Goal: Task Accomplishment & Management: Complete application form

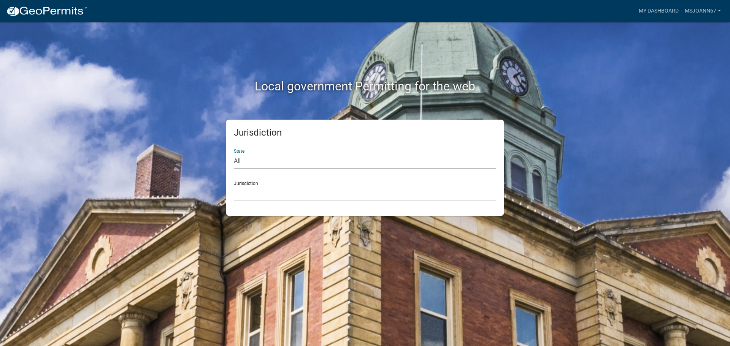
click at [317, 157] on select "All [US_STATE] [US_STATE] [US_STATE] [US_STATE] [US_STATE] [US_STATE] [US_STATE…" at bounding box center [365, 162] width 262 height 16
select select "[US_STATE]"
click at [234, 154] on select "All [US_STATE] [US_STATE] [US_STATE] [US_STATE] [US_STATE] [US_STATE] [US_STATE…" at bounding box center [365, 162] width 262 height 16
click at [259, 198] on select "[GEOGRAPHIC_DATA], [US_STATE] [GEOGRAPHIC_DATA], [US_STATE] [GEOGRAPHIC_DATA], …" at bounding box center [365, 194] width 262 height 16
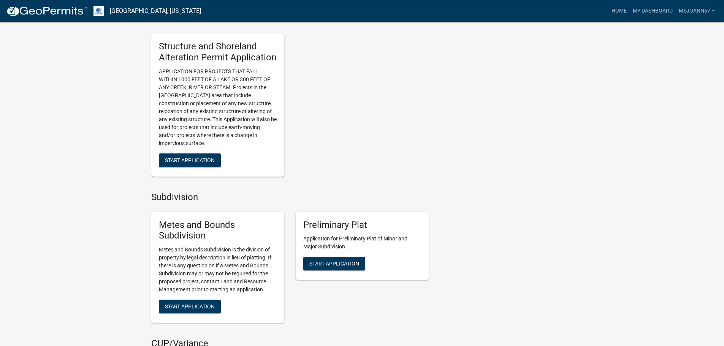
scroll to position [570, 0]
click at [176, 157] on span "Start Application" at bounding box center [190, 160] width 50 height 6
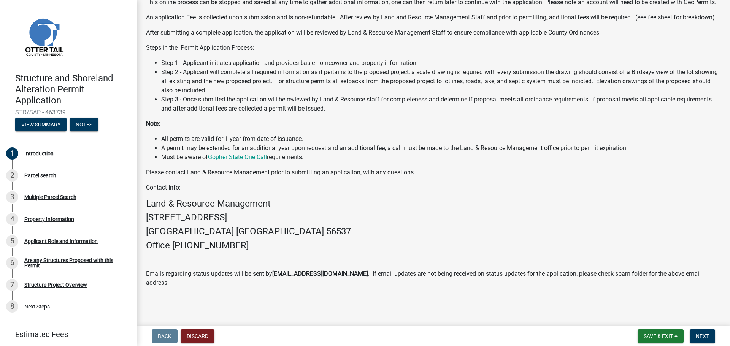
scroll to position [109, 0]
click at [704, 338] on span "Next" at bounding box center [702, 336] width 13 height 6
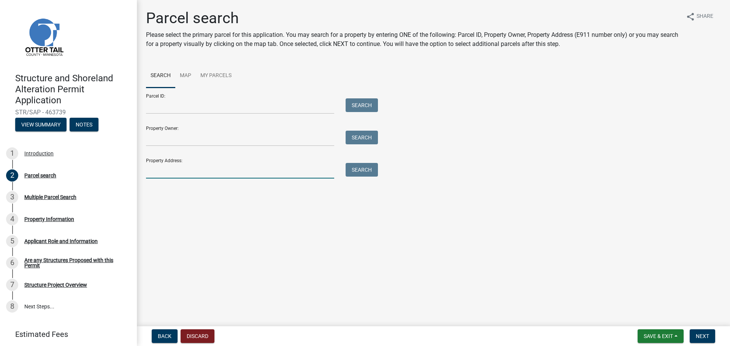
click at [183, 172] on input "Property Address:" at bounding box center [240, 171] width 188 height 16
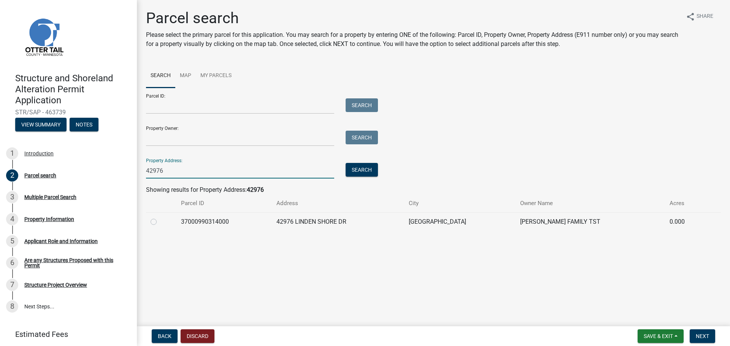
type input "42976"
click at [149, 225] on td at bounding box center [161, 222] width 30 height 19
click at [160, 217] on label at bounding box center [160, 217] width 0 height 0
click at [160, 222] on input "radio" at bounding box center [162, 219] width 5 height 5
radio input "true"
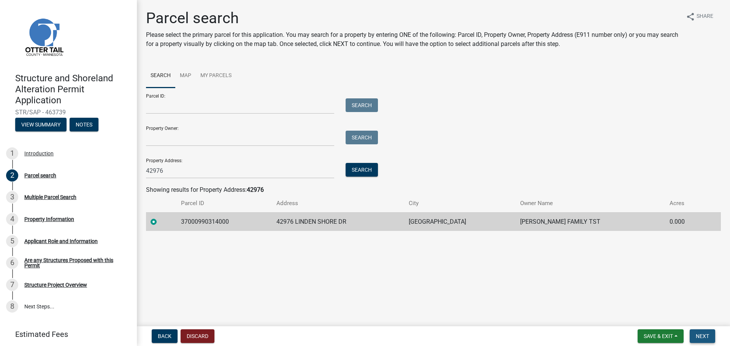
click at [698, 339] on span "Next" at bounding box center [702, 336] width 13 height 6
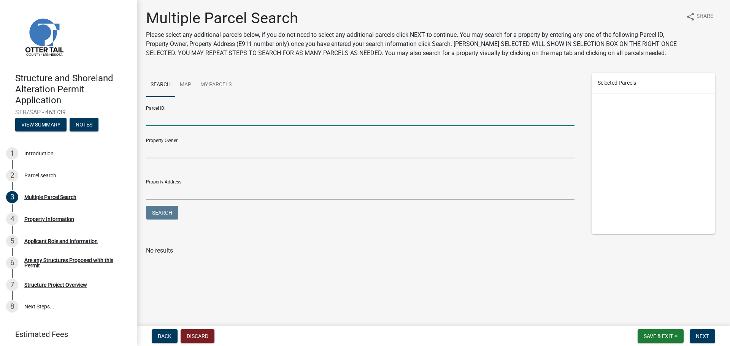
click at [160, 112] on input "Parcel ID:" at bounding box center [360, 119] width 428 height 16
type input "37000990314000"
click at [146, 206] on button "Search" at bounding box center [162, 213] width 32 height 14
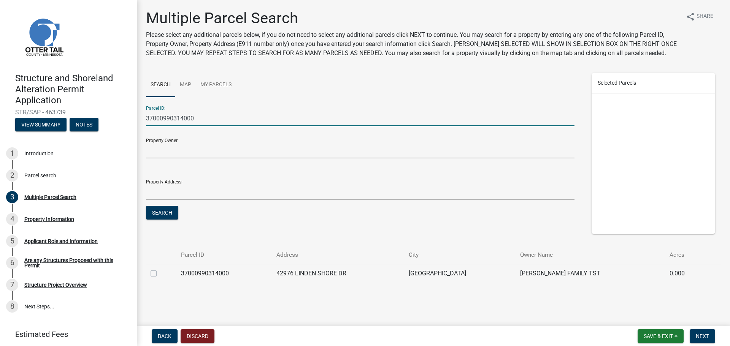
click at [160, 269] on label at bounding box center [160, 269] width 0 height 0
click at [160, 274] on input "checkbox" at bounding box center [162, 271] width 5 height 5
checkbox input "true"
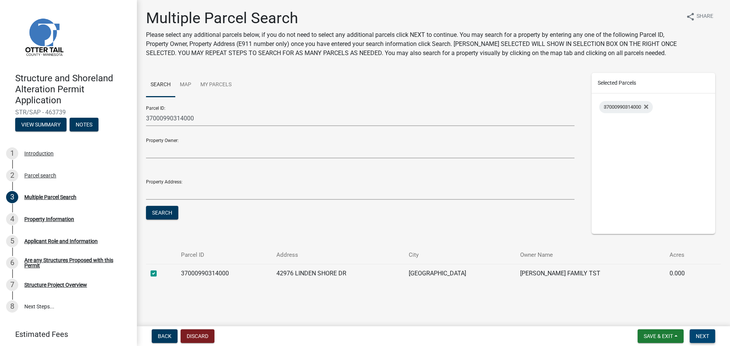
click at [698, 333] on button "Next" at bounding box center [702, 337] width 25 height 14
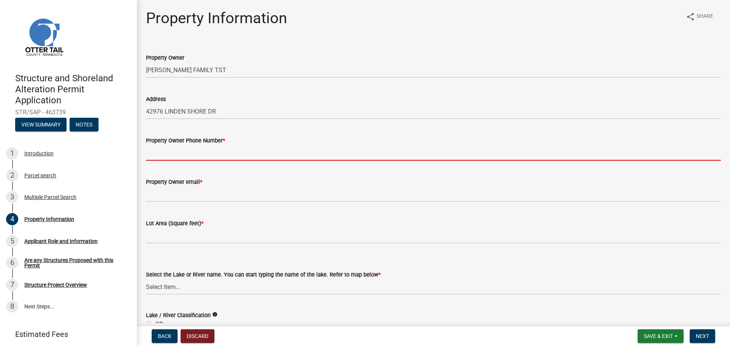
click at [187, 151] on input "Property Owner Phone Number *" at bounding box center [433, 153] width 575 height 16
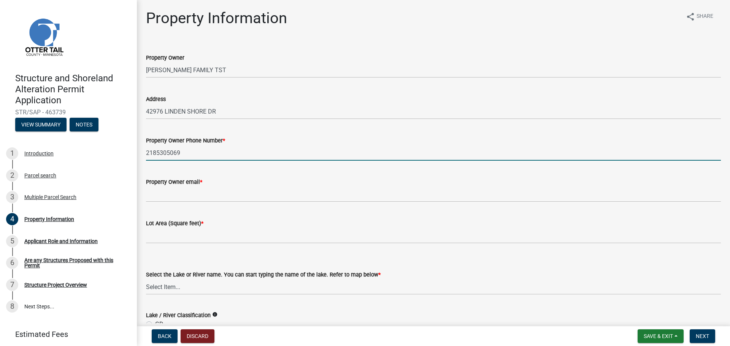
type input "2185305069"
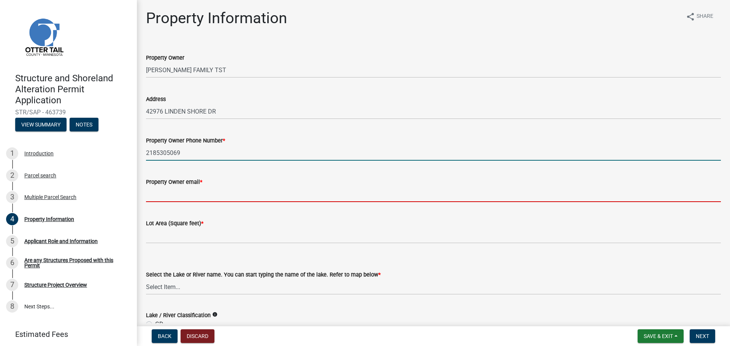
click at [161, 194] on input "Property Owner email *" at bounding box center [433, 195] width 575 height 16
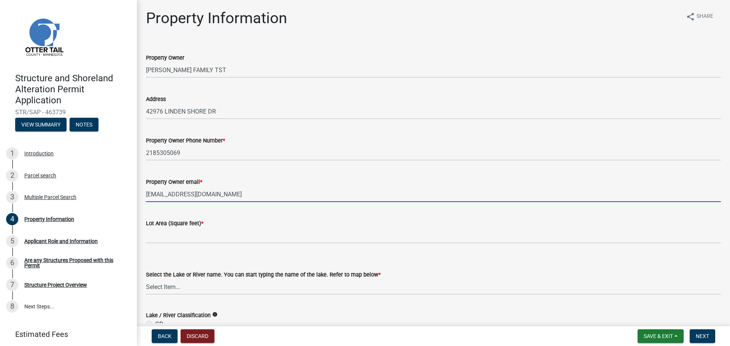
type input "[EMAIL_ADDRESS][DOMAIN_NAME]"
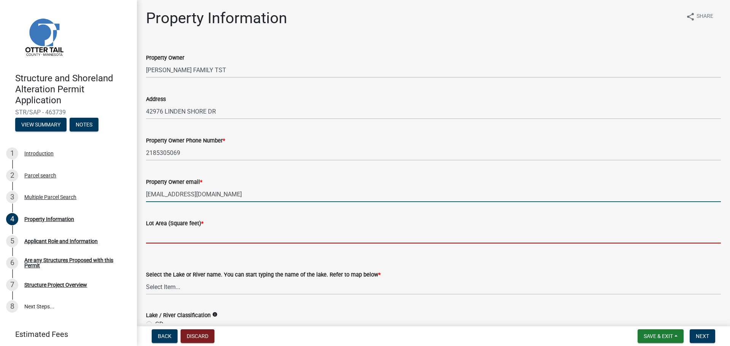
click at [179, 241] on input "text" at bounding box center [433, 236] width 575 height 16
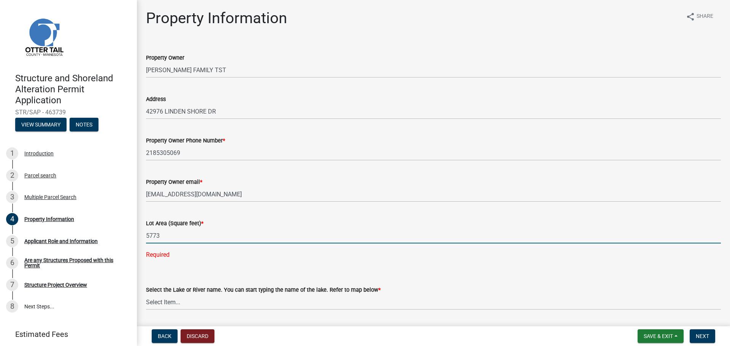
type input "5773"
click at [256, 246] on wm-data-entity-input "Lot Area (Square feet) * 5773 Required" at bounding box center [433, 236] width 575 height 57
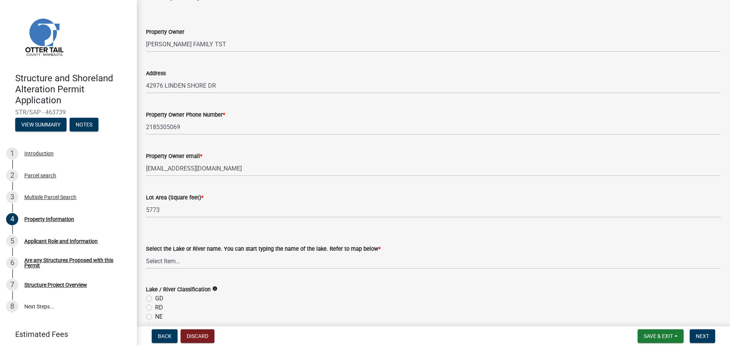
scroll to position [38, 0]
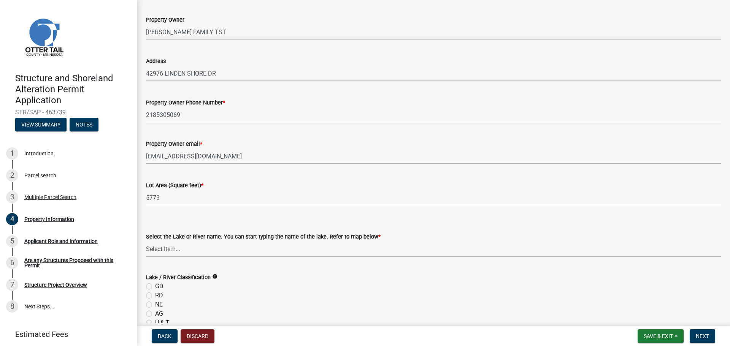
click at [222, 248] on select "Select Item... None [PERSON_NAME] 56-031 [PERSON_NAME] 56-118 [PERSON_NAME] 56-…" at bounding box center [433, 249] width 575 height 16
click at [170, 252] on select "Select Item... None [PERSON_NAME] 56-031 [PERSON_NAME] 56-118 [PERSON_NAME] 56-…" at bounding box center [433, 249] width 575 height 16
click at [146, 241] on select "Select Item... None [PERSON_NAME] 56-031 [PERSON_NAME] 56-118 [PERSON_NAME] 56-…" at bounding box center [433, 249] width 575 height 16
select select "26d9dc3a-5afa-4bd9-b8d6-98f5eeaf68e9"
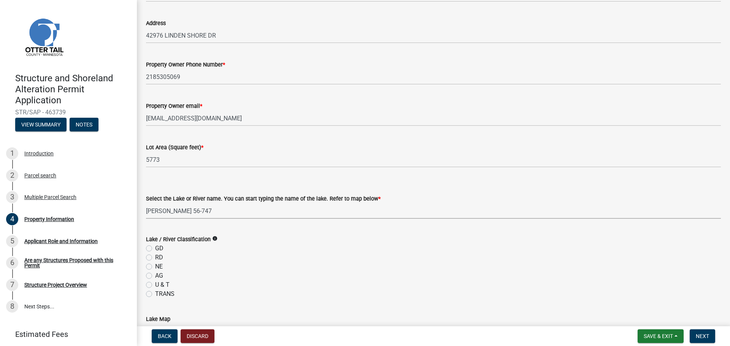
click at [155, 249] on label "GD" at bounding box center [159, 248] width 8 height 9
click at [155, 249] on input "GD" at bounding box center [157, 246] width 5 height 5
radio input "true"
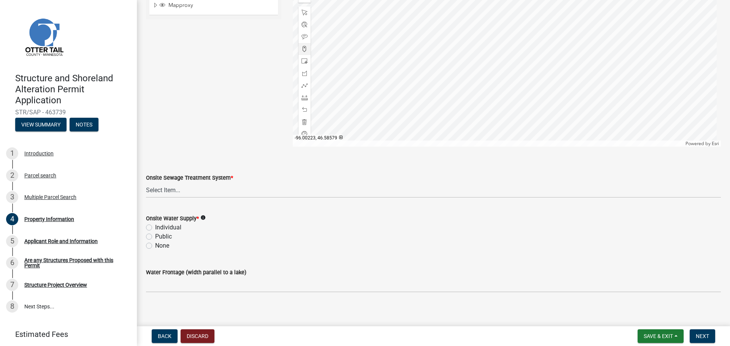
scroll to position [448, 0]
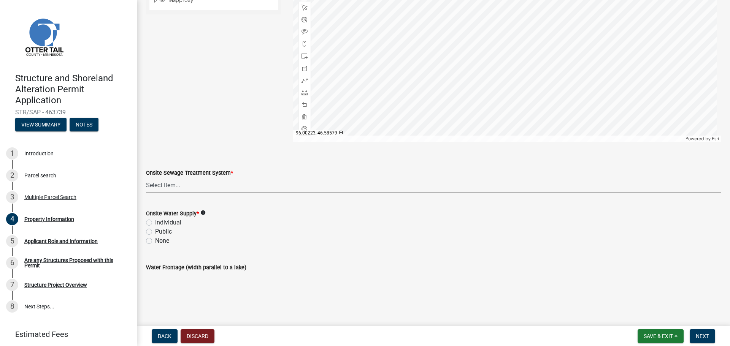
click at [181, 190] on select "Select Item... L&R Certificate of Compliance within 5yrs Compliance Inspection …" at bounding box center [433, 186] width 575 height 16
click at [145, 221] on div "Onsite Water Supply * info Individual Public None" at bounding box center [433, 223] width 586 height 46
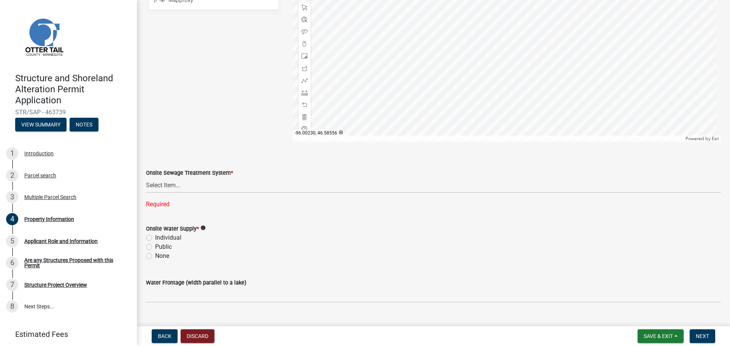
click at [155, 238] on label "Individual" at bounding box center [168, 237] width 26 height 9
click at [155, 238] on input "Individual" at bounding box center [157, 235] width 5 height 5
radio input "true"
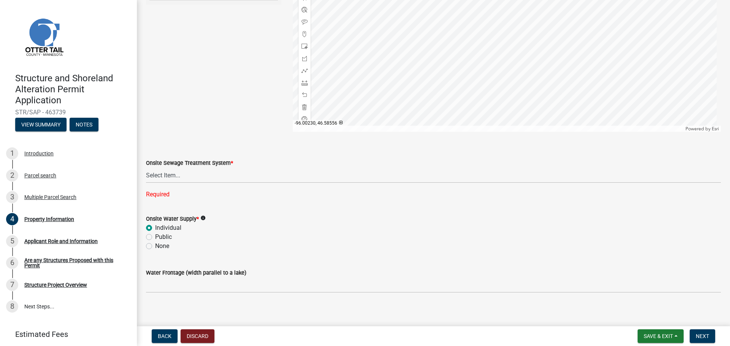
scroll to position [463, 0]
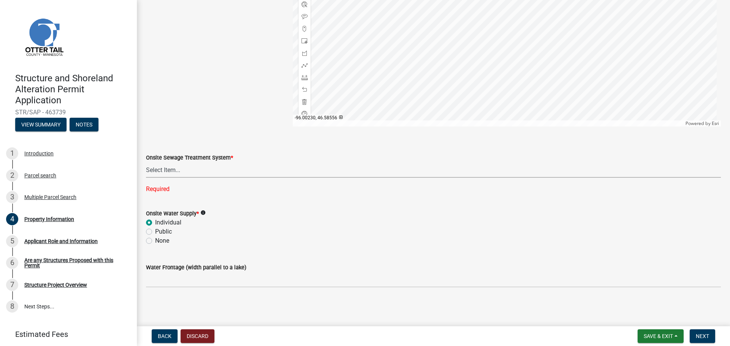
click at [168, 171] on select "Select Item... L&R Certificate of Compliance within 5yrs Compliance Inspection …" at bounding box center [433, 170] width 575 height 16
click at [146, 178] on select "Select Item... L&R Certificate of Compliance within 5yrs Compliance Inspection …" at bounding box center [433, 170] width 575 height 16
select select "bc95ce3f-9706-43bd-97a5-80c1e912429f"
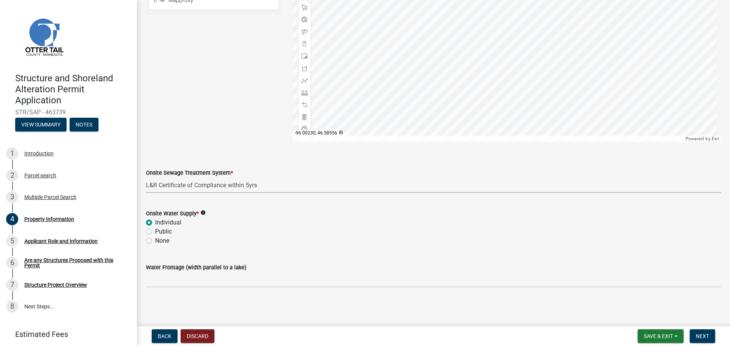
scroll to position [448, 0]
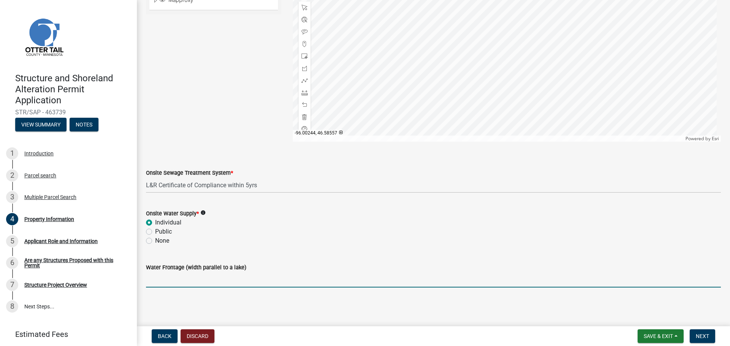
click at [196, 274] on input "Water Frontage (width parallel to a lake)" at bounding box center [433, 280] width 575 height 16
type input "50"
click at [292, 255] on div "Water Frontage (width parallel to a lake) 50" at bounding box center [433, 269] width 575 height 35
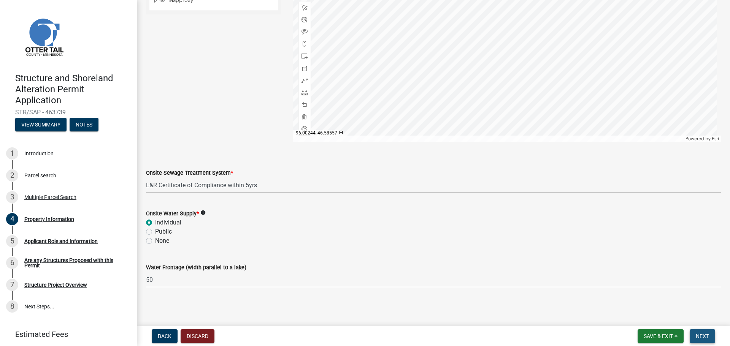
click at [704, 335] on span "Next" at bounding box center [702, 336] width 13 height 6
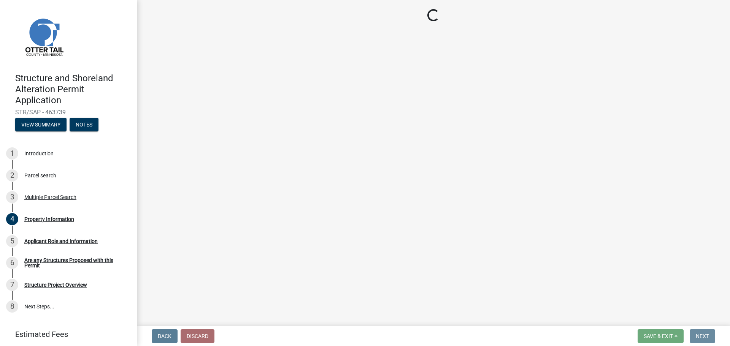
scroll to position [0, 0]
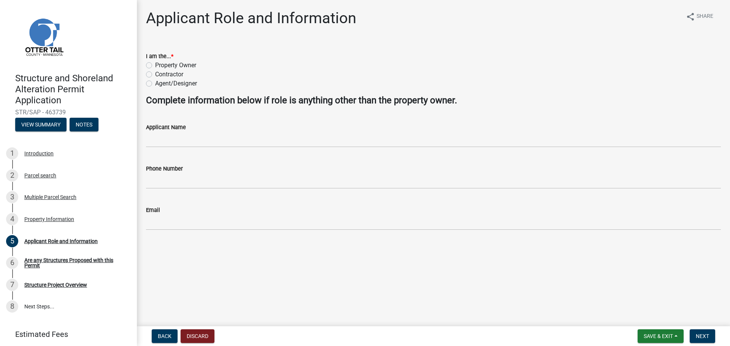
click at [155, 63] on label "Property Owner" at bounding box center [175, 65] width 41 height 9
click at [155, 63] on input "Property Owner" at bounding box center [157, 63] width 5 height 5
radio input "true"
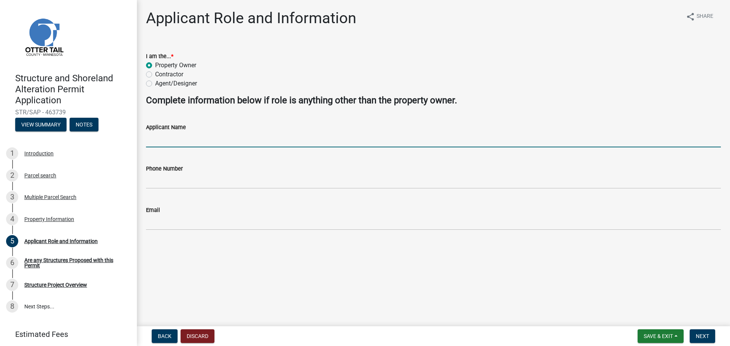
click at [168, 142] on input "Applicant Name" at bounding box center [433, 140] width 575 height 16
type input "[PERSON_NAME]"
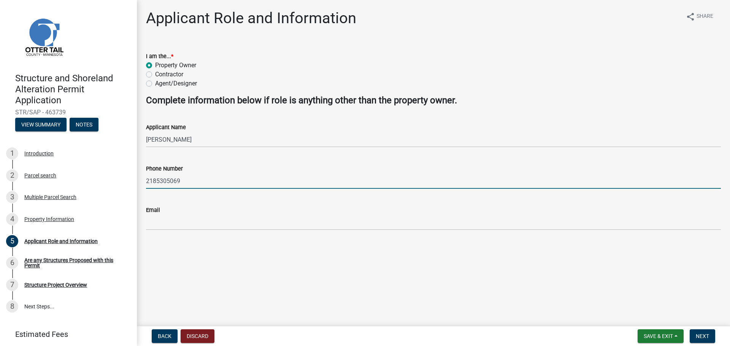
type input "2185305069"
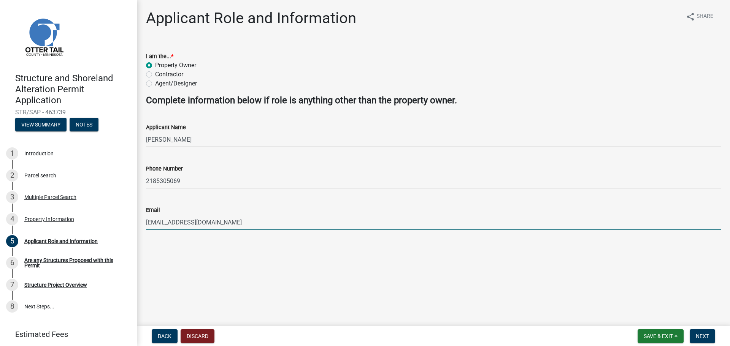
type input "[EMAIL_ADDRESS][DOMAIN_NAME]"
drag, startPoint x: 0, startPoint y: 4, endPoint x: 699, endPoint y: 333, distance: 773.1
click at [699, 333] on span "Next" at bounding box center [702, 336] width 13 height 6
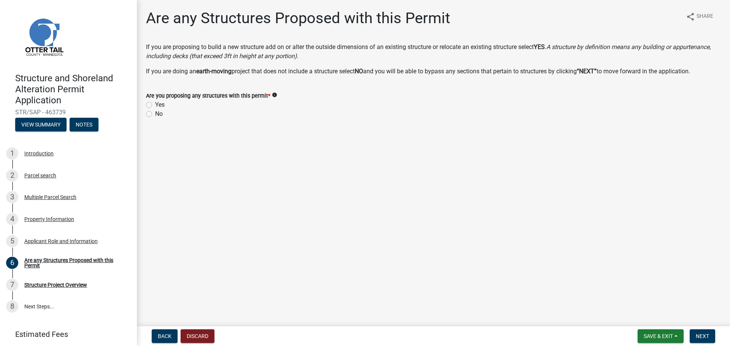
click at [155, 105] on label "Yes" at bounding box center [160, 104] width 10 height 9
click at [155, 105] on input "Yes" at bounding box center [157, 102] width 5 height 5
radio input "true"
click at [696, 339] on span "Next" at bounding box center [702, 336] width 13 height 6
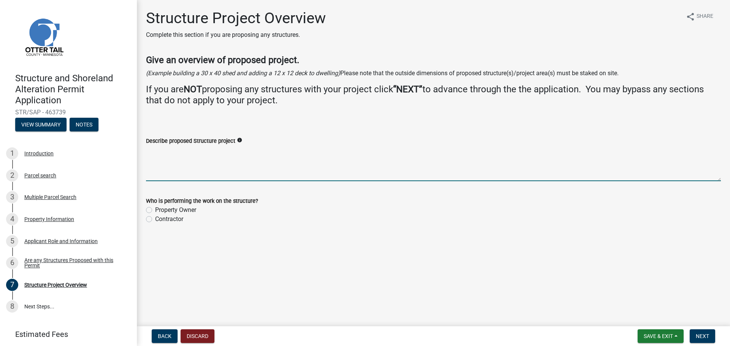
click at [413, 160] on textarea "Describe proposed Structure project" at bounding box center [433, 164] width 575 height 36
type textarea "10' X 37' RV temporarily there only until the Dwelling is built"
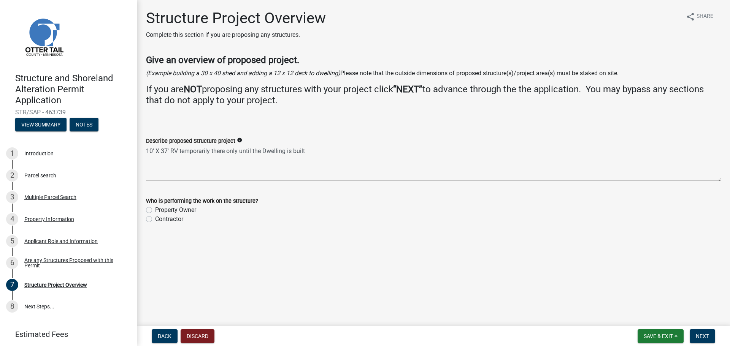
click at [155, 213] on label "Property Owner" at bounding box center [175, 210] width 41 height 9
click at [155, 211] on input "Property Owner" at bounding box center [157, 208] width 5 height 5
radio input "true"
click at [708, 339] on span "Next" at bounding box center [702, 336] width 13 height 6
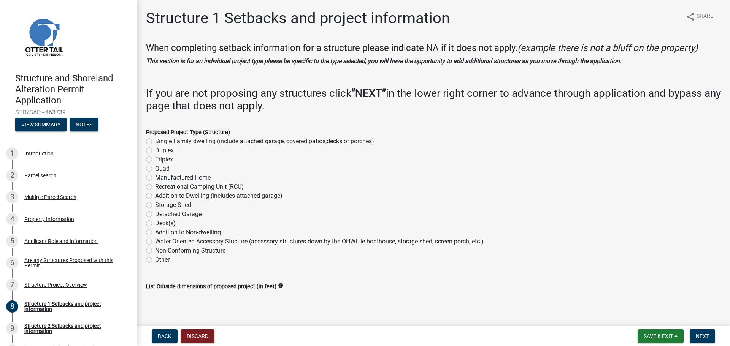
click at [152, 187] on div "Recreational Camping Unit (RCU)" at bounding box center [433, 186] width 575 height 9
click at [155, 188] on label "Recreational Camping Unit (RCU)" at bounding box center [199, 186] width 89 height 9
click at [155, 187] on input "Recreational Camping Unit (RCU)" at bounding box center [157, 184] width 5 height 5
radio input "true"
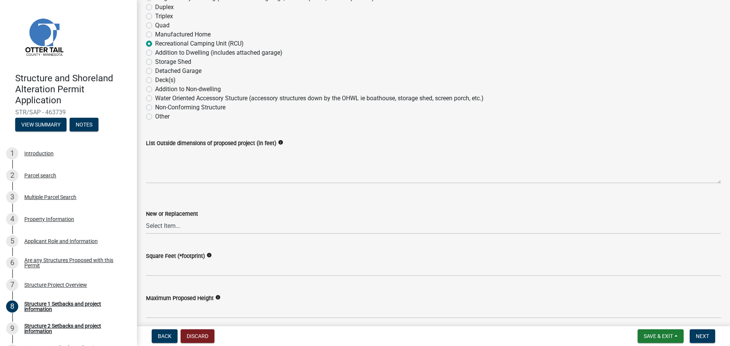
scroll to position [152, 0]
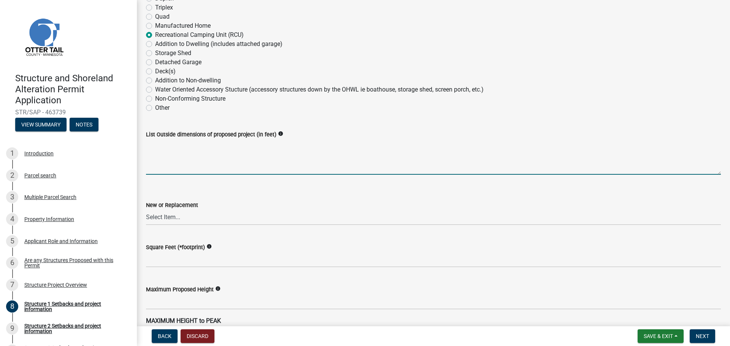
click at [173, 165] on textarea "List Outside dimensions of proposed project (in feet)" at bounding box center [433, 157] width 575 height 36
type textarea "10' x 37' 370 Sq. Ft."
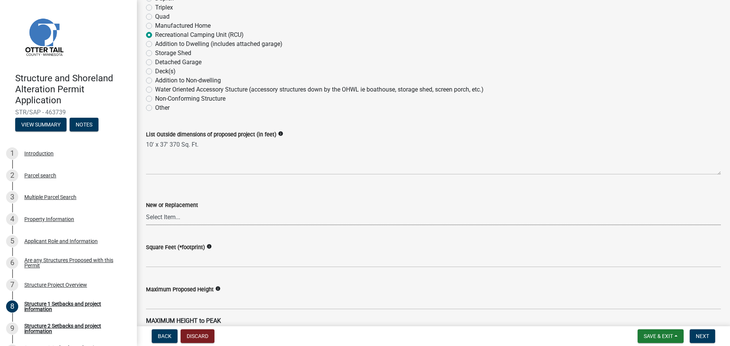
click at [182, 219] on select "Select Item... New Replacement" at bounding box center [433, 218] width 575 height 16
click at [146, 210] on select "Select Item... New Replacement" at bounding box center [433, 218] width 575 height 16
select select "c185e313-3403-4239-bd61-bb563c58a77a"
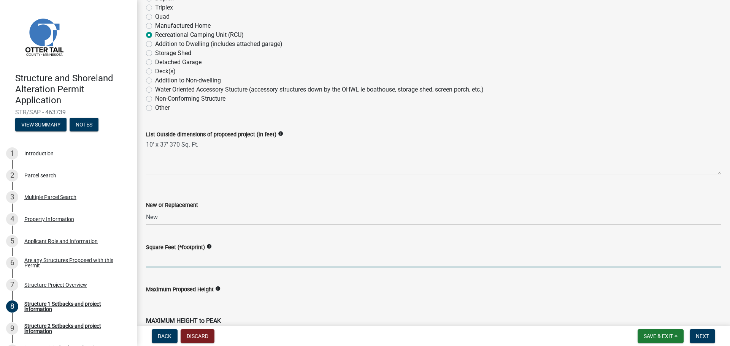
click at [171, 261] on input "text" at bounding box center [433, 260] width 575 height 16
type input "370"
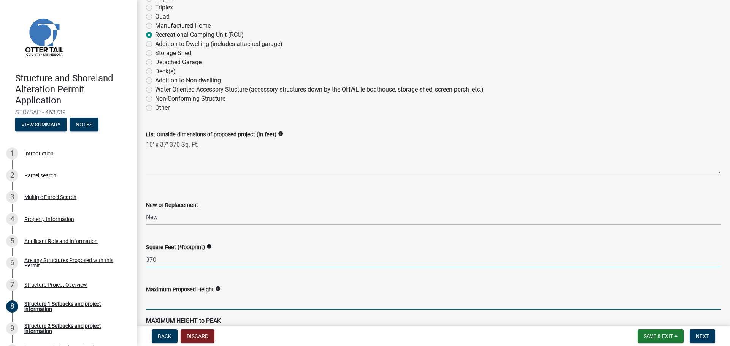
click at [154, 300] on input "text" at bounding box center [433, 302] width 575 height 16
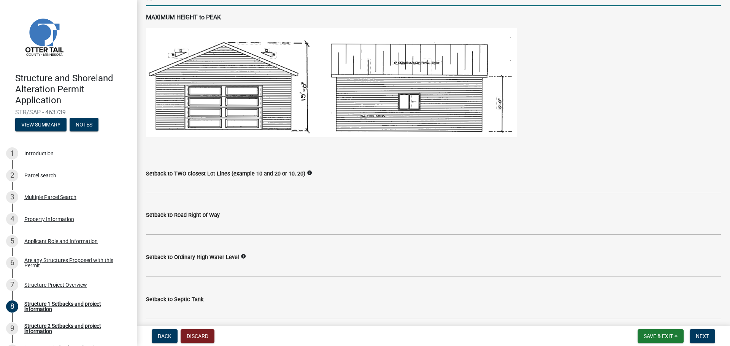
scroll to position [456, 0]
type input "10"
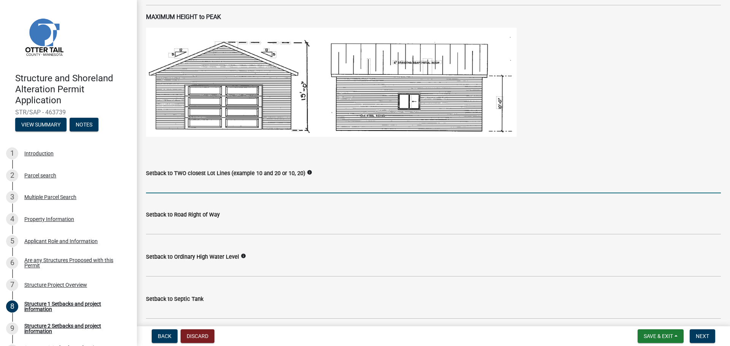
click at [173, 182] on input "Setback to TWO closest Lot Lines (example 10 and 20 or 10, 20)" at bounding box center [433, 186] width 575 height 16
type input "10"
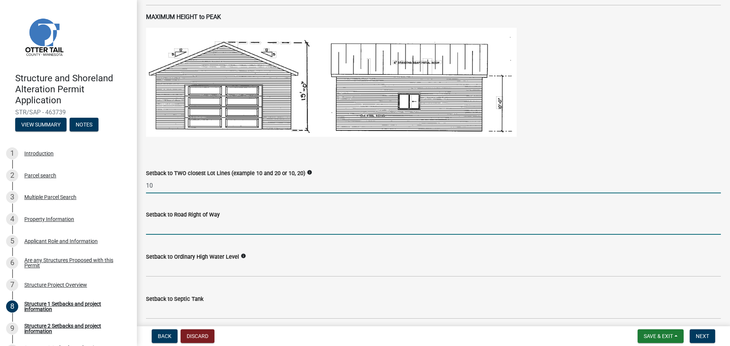
click at [155, 231] on input "text" at bounding box center [433, 227] width 575 height 16
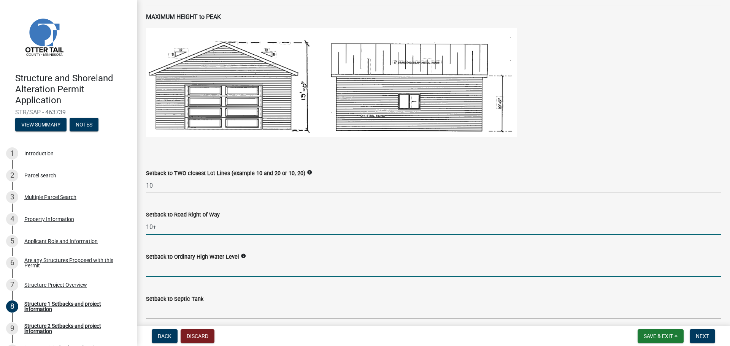
type input "10"
click at [182, 268] on input "text" at bounding box center [433, 270] width 575 height 16
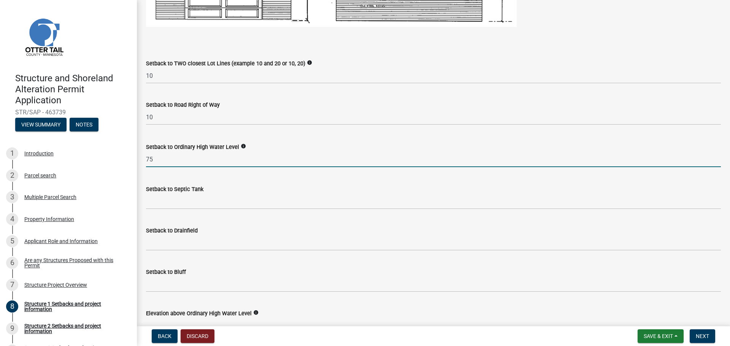
scroll to position [570, 0]
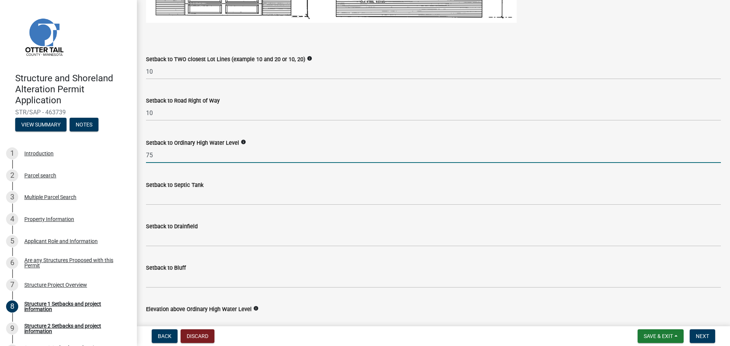
type input "75"
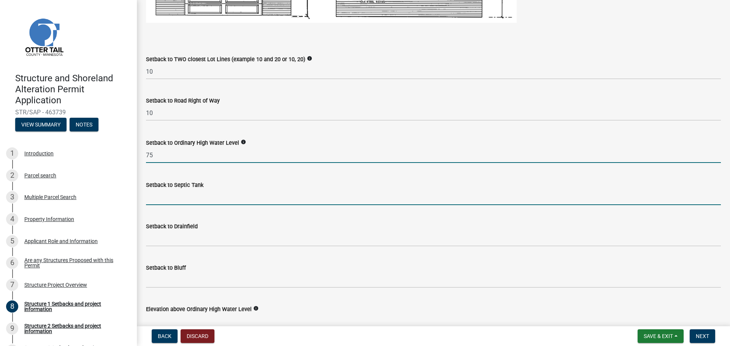
click at [174, 190] on input "Setback to Septic Tank" at bounding box center [433, 198] width 575 height 16
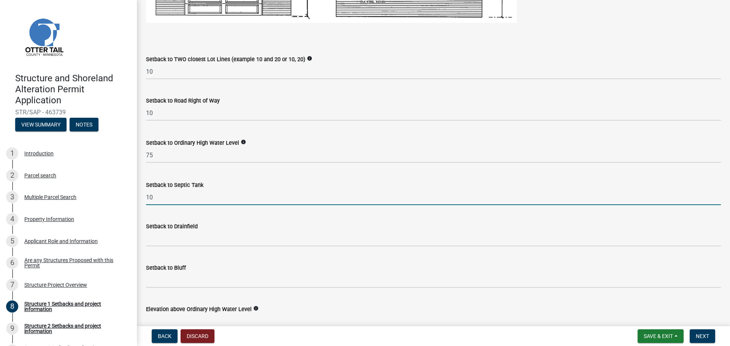
type input "10"
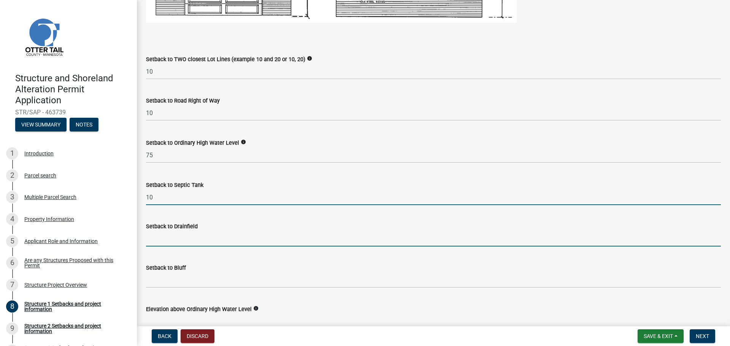
click at [155, 240] on input "Setback to Drainfield" at bounding box center [433, 239] width 575 height 16
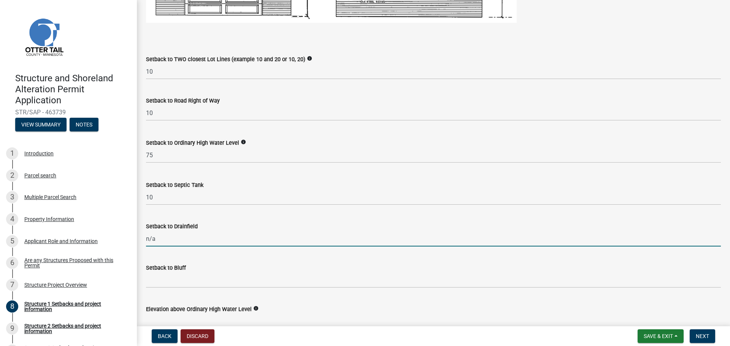
type input "n/a"
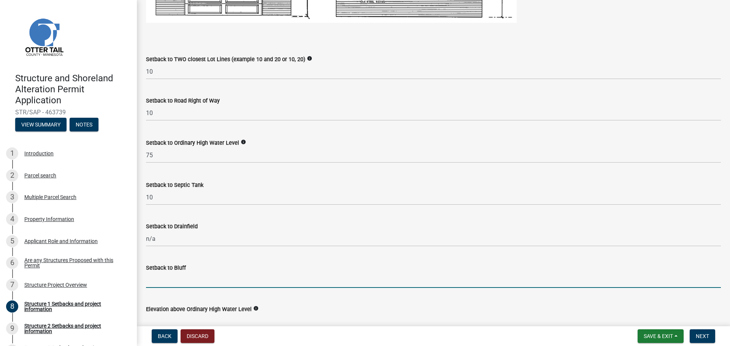
click at [159, 275] on input "Setback to Bluff" at bounding box center [433, 281] width 575 height 16
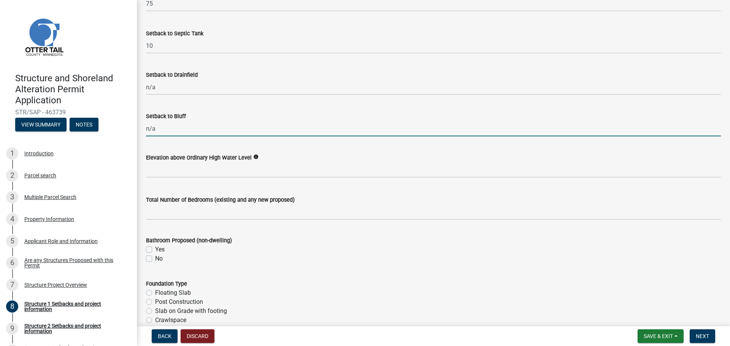
scroll to position [722, 0]
type input "n/a"
click at [216, 179] on wm-data-entity-input "Elevation above Ordinary High Water Level info" at bounding box center [433, 163] width 575 height 42
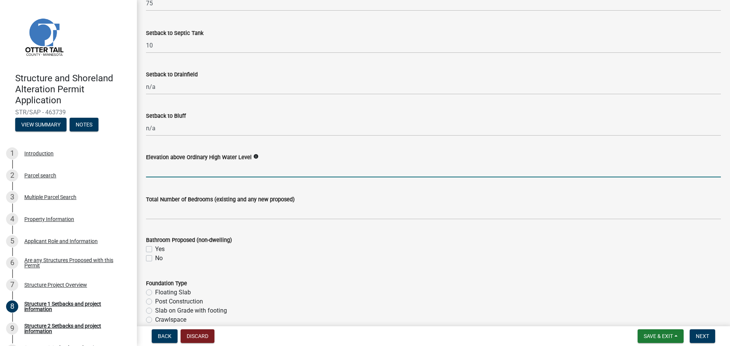
click at [213, 173] on input "text" at bounding box center [433, 170] width 575 height 16
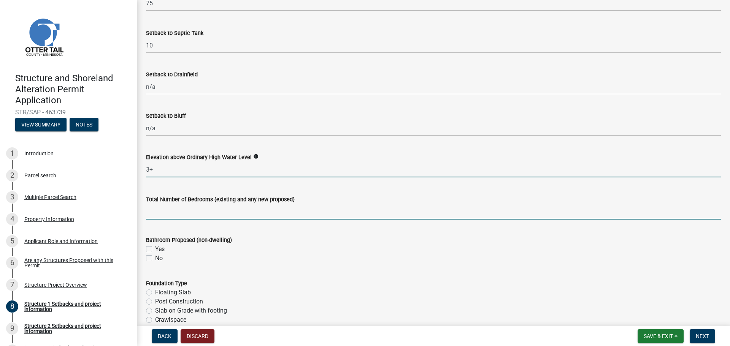
type input "3"
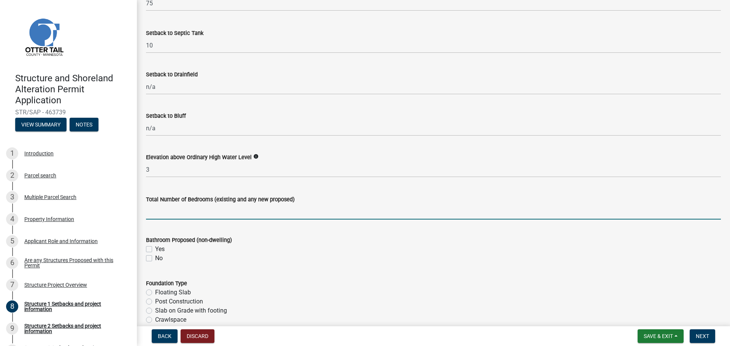
click at [171, 207] on input "text" at bounding box center [433, 212] width 575 height 16
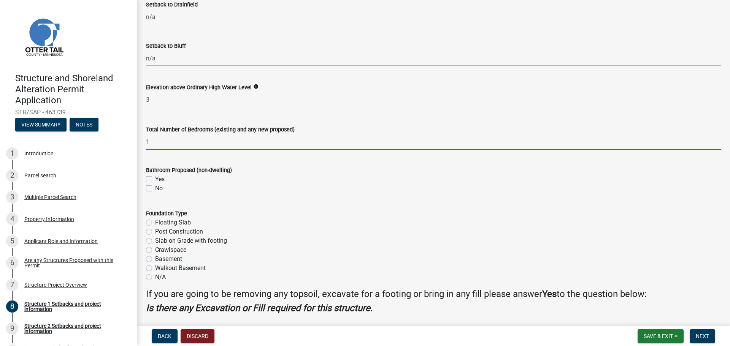
scroll to position [798, 0]
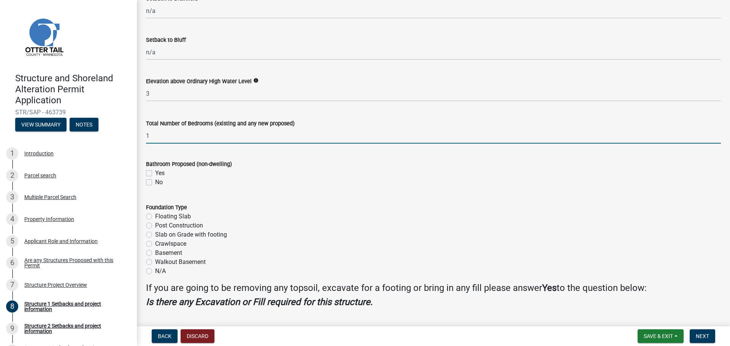
type input "1"
click at [155, 272] on label "N/A" at bounding box center [160, 271] width 11 height 9
click at [155, 272] on input "N/A" at bounding box center [157, 269] width 5 height 5
radio input "true"
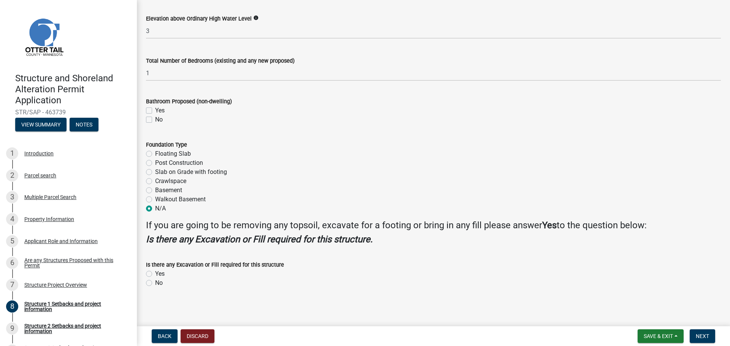
scroll to position [862, 0]
click at [155, 282] on label "No" at bounding box center [159, 282] width 8 height 9
click at [155, 282] on input "No" at bounding box center [157, 280] width 5 height 5
radio input "true"
click at [701, 339] on span "Next" at bounding box center [702, 336] width 13 height 6
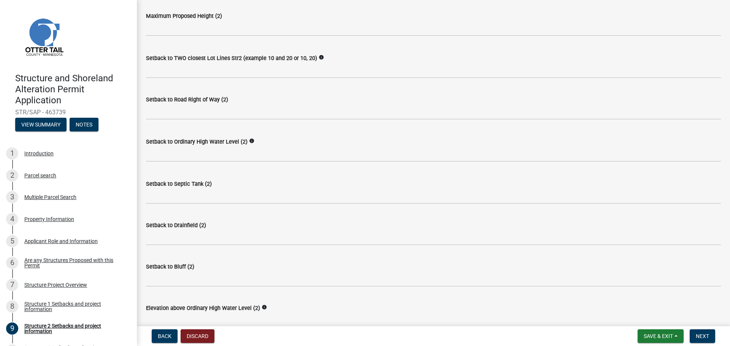
scroll to position [456, 0]
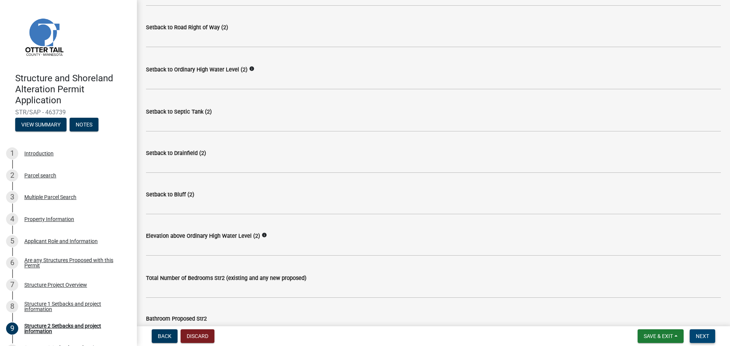
click at [701, 337] on span "Next" at bounding box center [702, 336] width 13 height 6
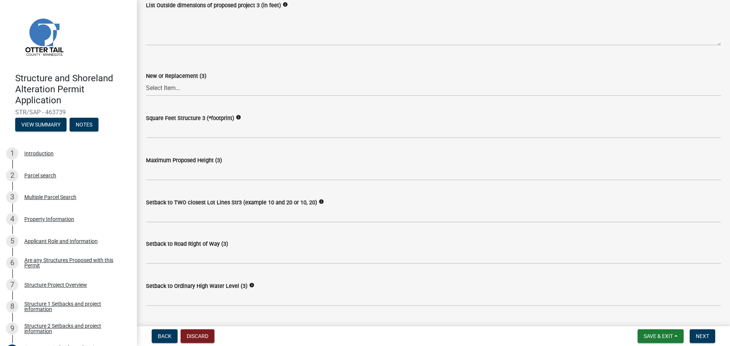
scroll to position [266, 0]
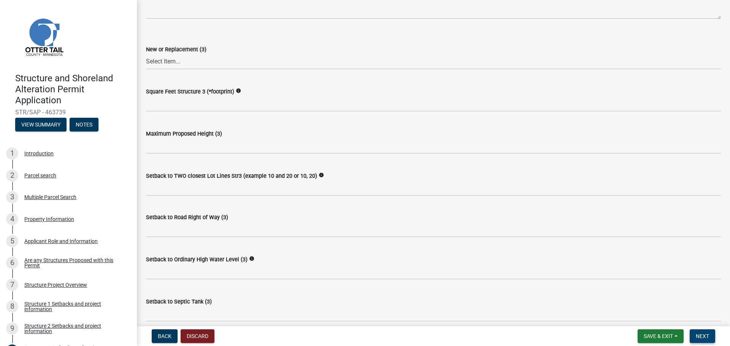
click at [697, 336] on span "Next" at bounding box center [702, 336] width 13 height 6
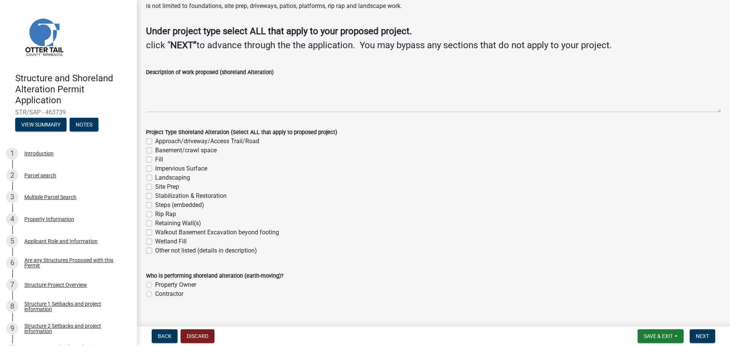
scroll to position [50, 0]
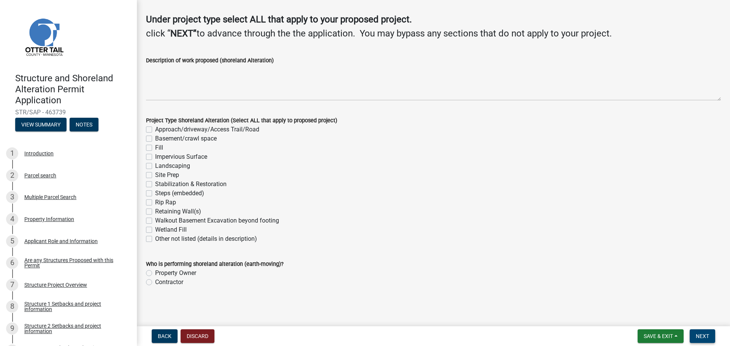
click at [695, 340] on button "Next" at bounding box center [702, 337] width 25 height 14
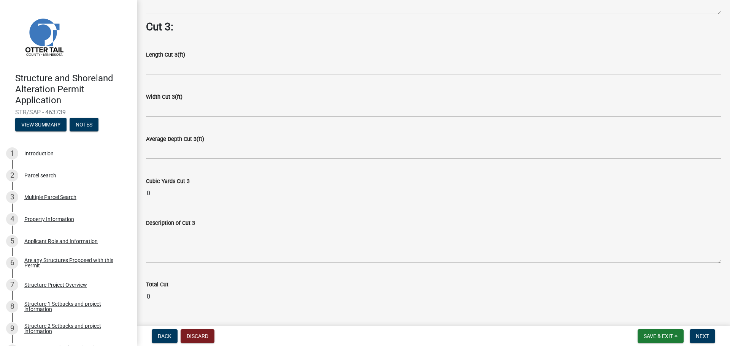
scroll to position [979, 0]
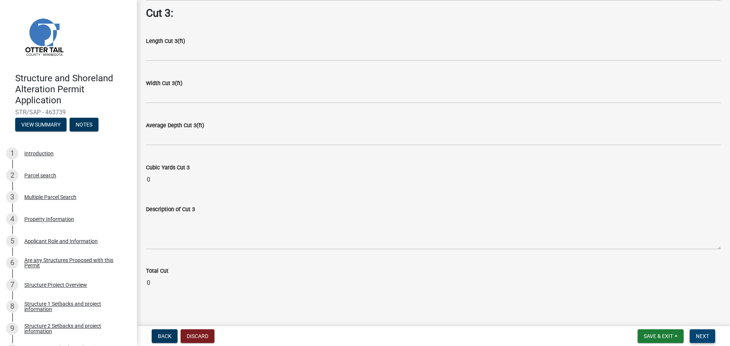
click at [698, 335] on span "Next" at bounding box center [702, 336] width 13 height 6
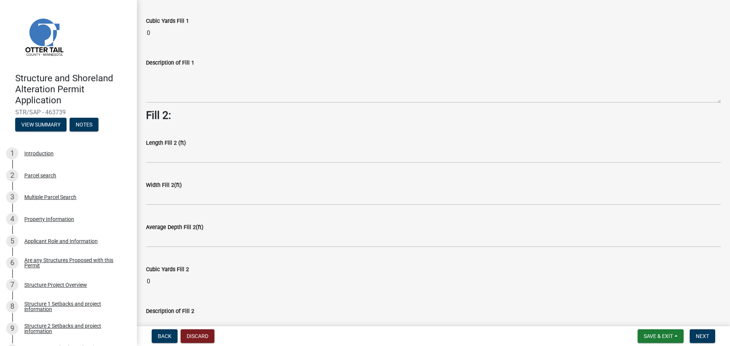
scroll to position [266, 0]
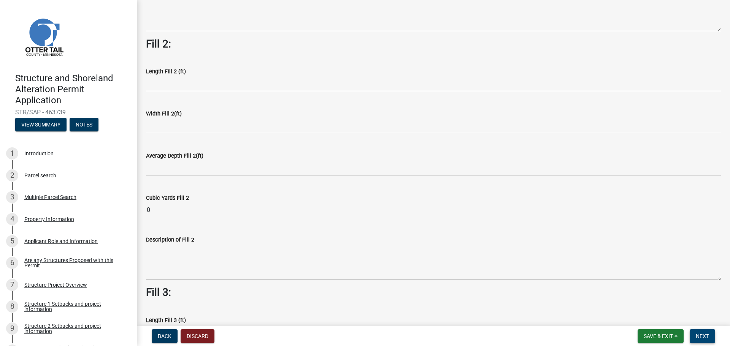
click at [703, 331] on button "Next" at bounding box center [702, 337] width 25 height 14
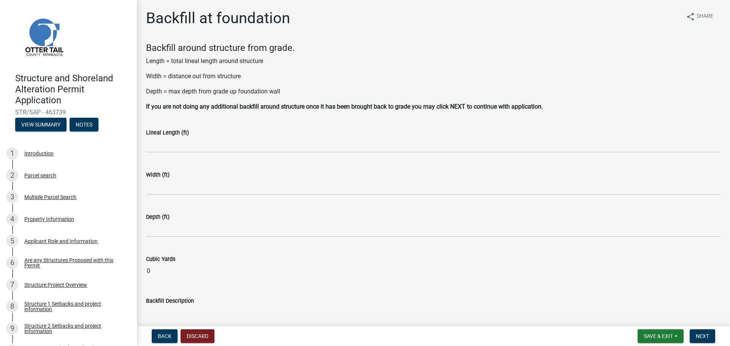
scroll to position [38, 0]
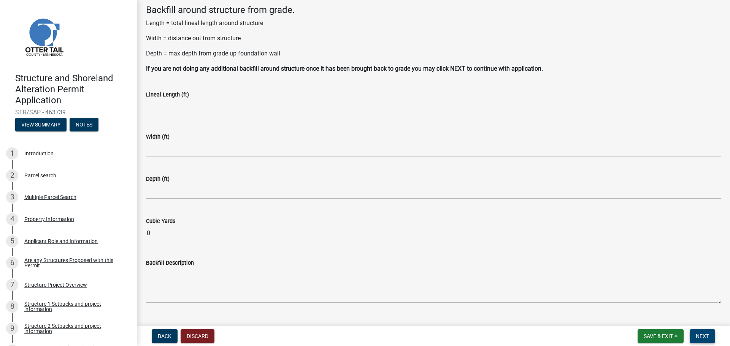
click at [708, 336] on span "Next" at bounding box center [702, 336] width 13 height 6
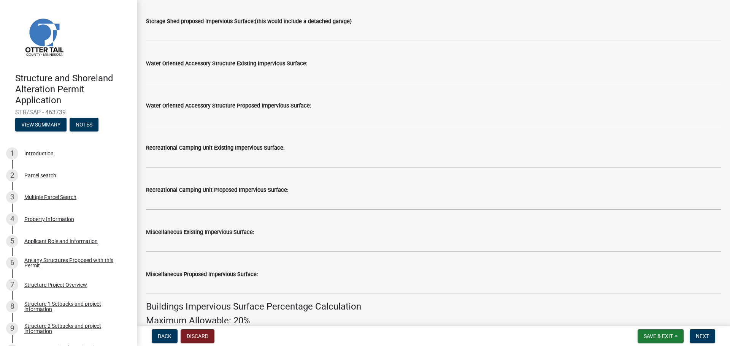
scroll to position [228, 0]
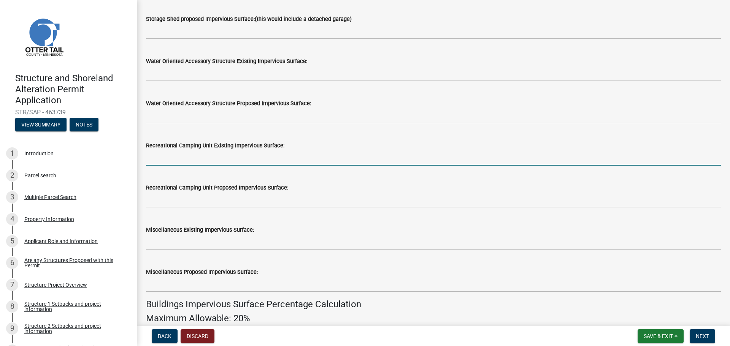
click at [184, 159] on input "text" at bounding box center [433, 158] width 575 height 16
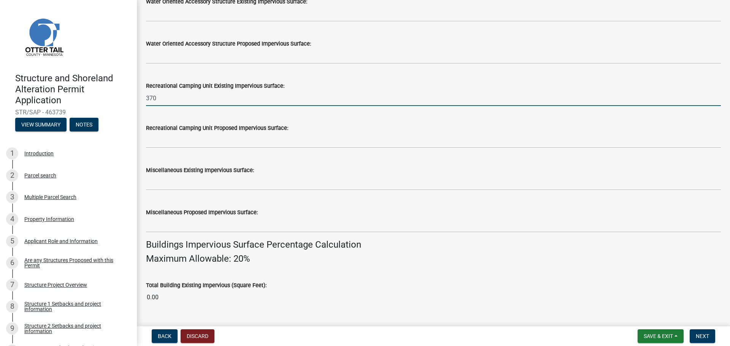
scroll to position [287, 0]
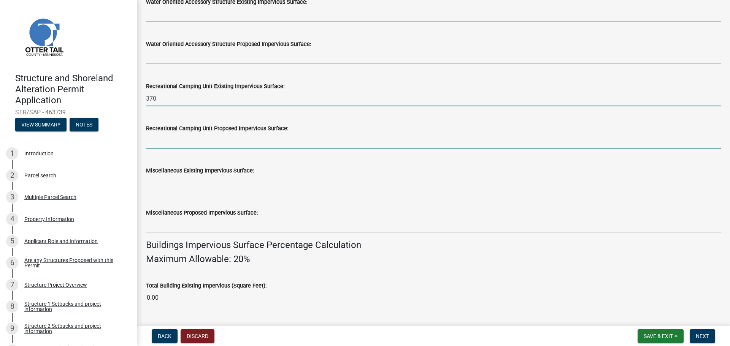
click at [215, 142] on input "text" at bounding box center [433, 141] width 575 height 16
click at [162, 91] on input "370" at bounding box center [433, 99] width 575 height 16
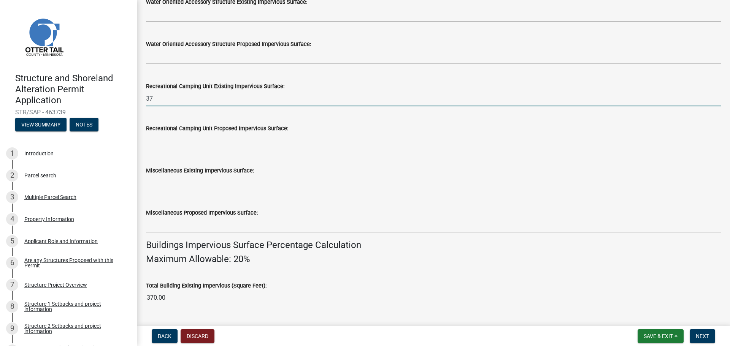
type input "3"
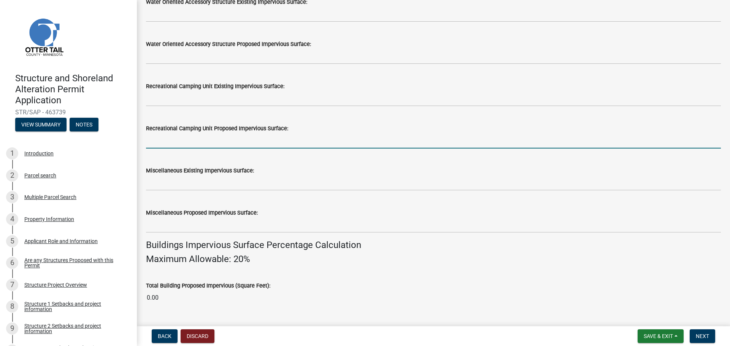
click at [163, 137] on input "text" at bounding box center [433, 141] width 575 height 16
type input "370"
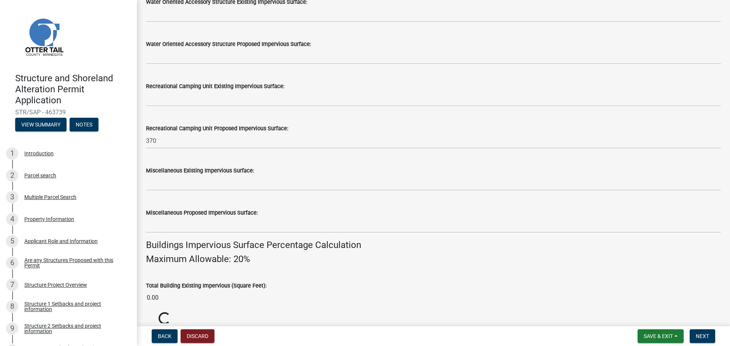
click at [332, 204] on div "Miscellaneous Proposed Impervious Surface:" at bounding box center [433, 215] width 575 height 35
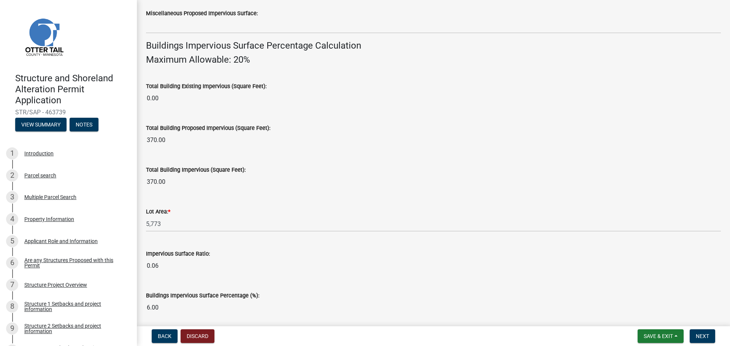
scroll to position [515, 0]
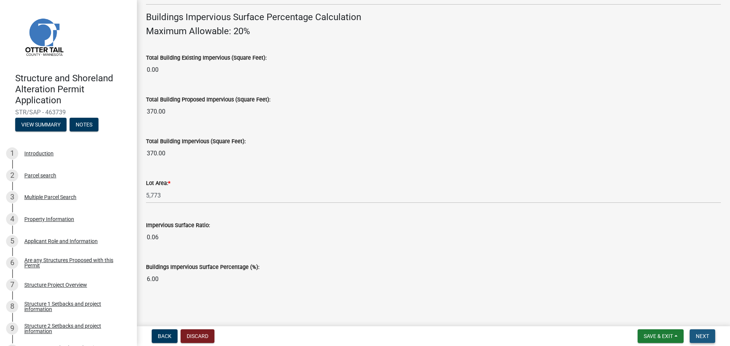
click at [707, 337] on span "Next" at bounding box center [702, 336] width 13 height 6
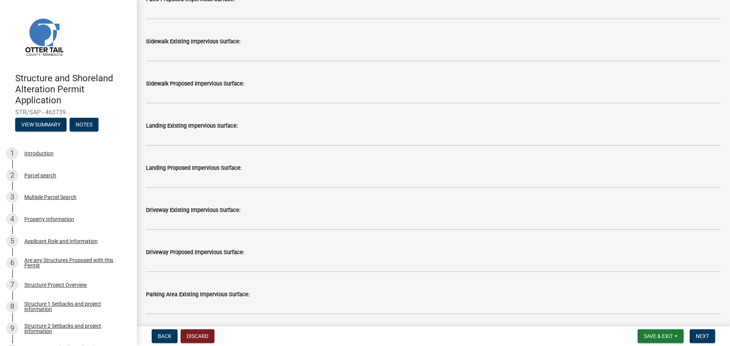
scroll to position [266, 0]
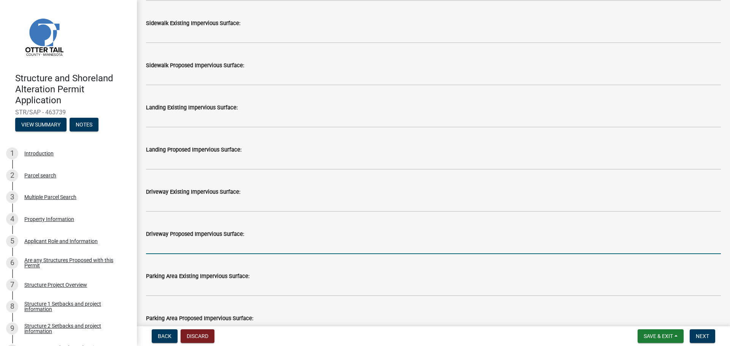
click at [252, 241] on input "text" at bounding box center [433, 247] width 575 height 16
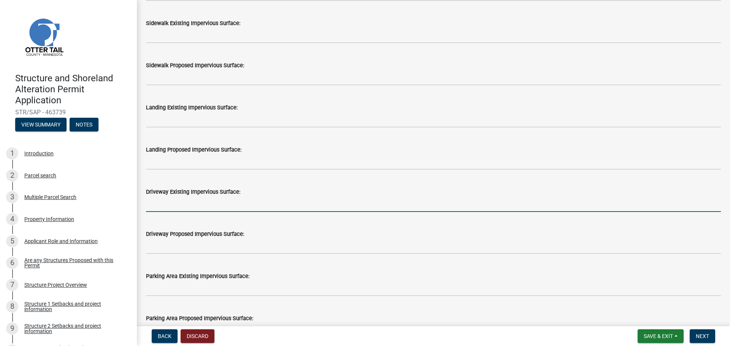
click at [162, 207] on input "text" at bounding box center [433, 205] width 575 height 16
type input "200"
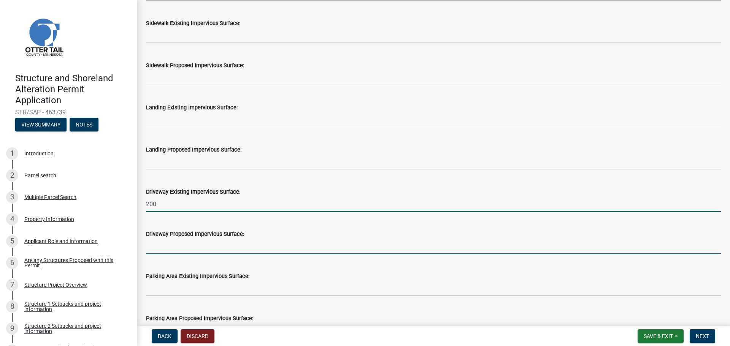
click at [150, 249] on input "text" at bounding box center [433, 247] width 575 height 16
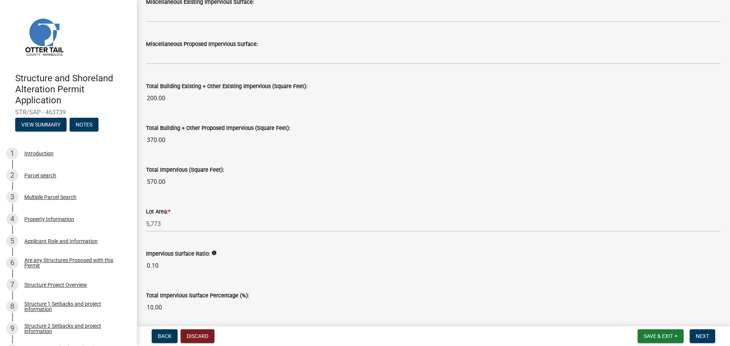
scroll to position [822, 0]
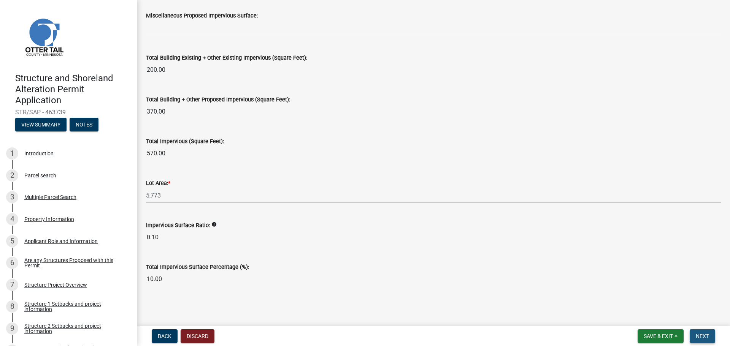
click at [706, 335] on span "Next" at bounding box center [702, 336] width 13 height 6
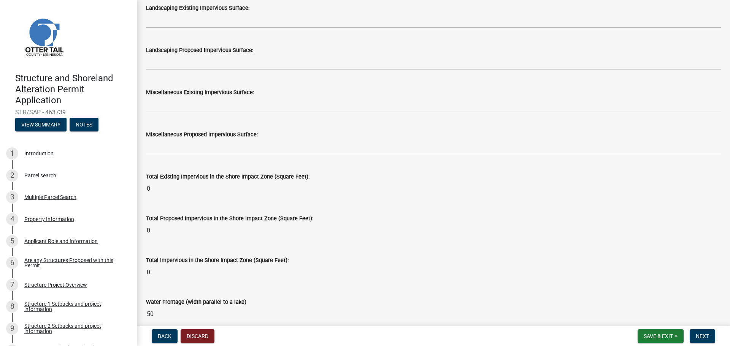
scroll to position [922, 0]
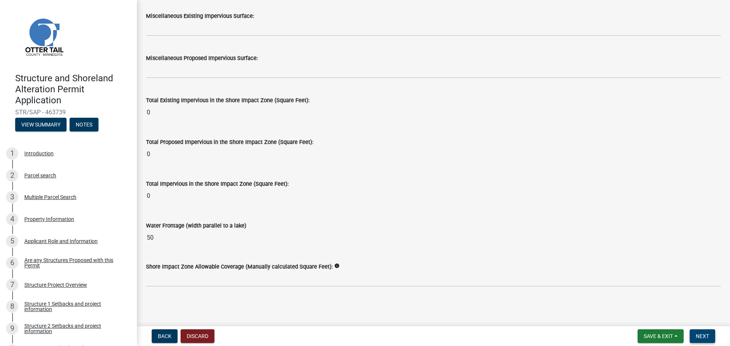
click at [696, 340] on button "Next" at bounding box center [702, 337] width 25 height 14
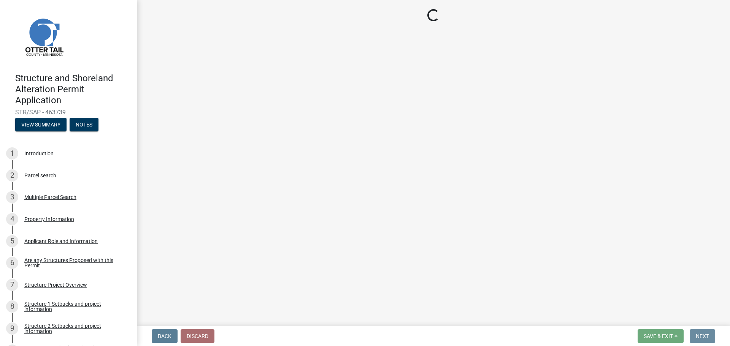
scroll to position [0, 0]
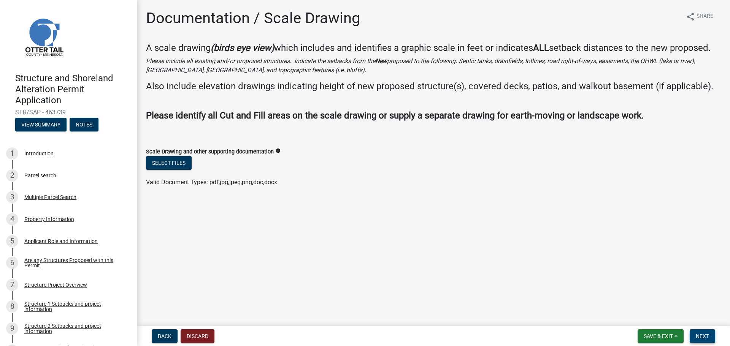
click at [699, 339] on span "Next" at bounding box center [702, 336] width 13 height 6
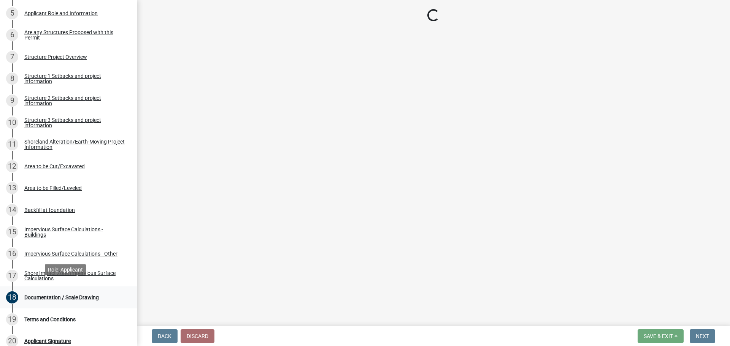
scroll to position [331, 0]
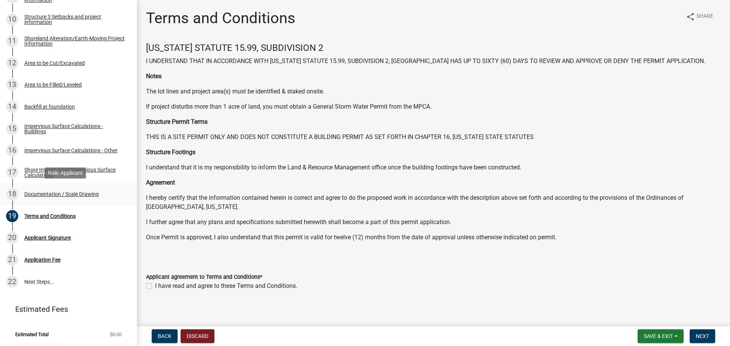
click at [44, 195] on div "Documentation / Scale Drawing" at bounding box center [61, 194] width 75 height 5
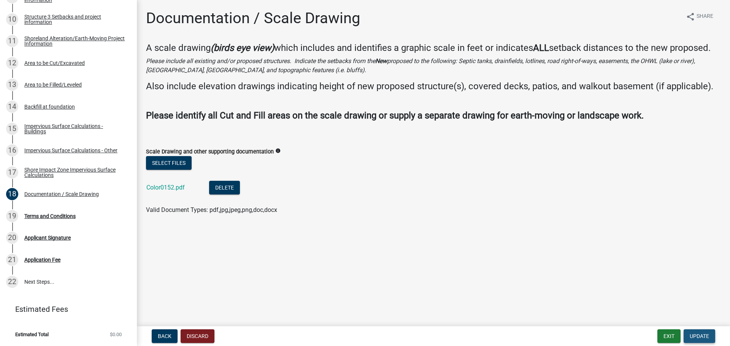
click at [706, 333] on button "Update" at bounding box center [700, 337] width 32 height 14
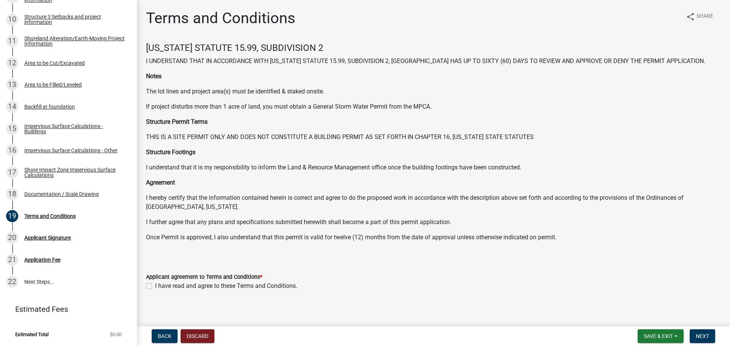
scroll to position [4, 0]
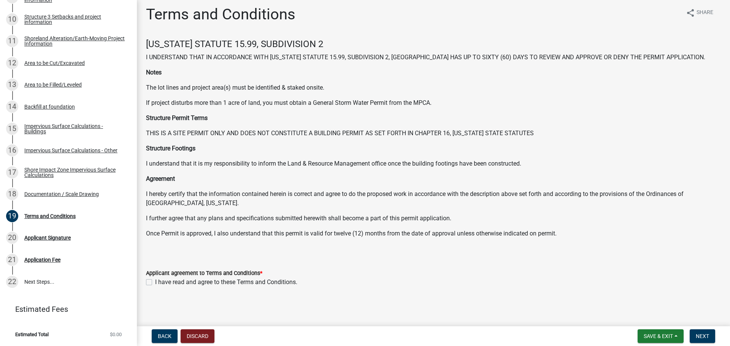
click at [155, 284] on label "I have read and agree to these Terms and Conditions." at bounding box center [226, 282] width 142 height 9
click at [155, 283] on input "I have read and agree to these Terms and Conditions." at bounding box center [157, 280] width 5 height 5
checkbox input "true"
click at [708, 339] on span "Next" at bounding box center [702, 336] width 13 height 6
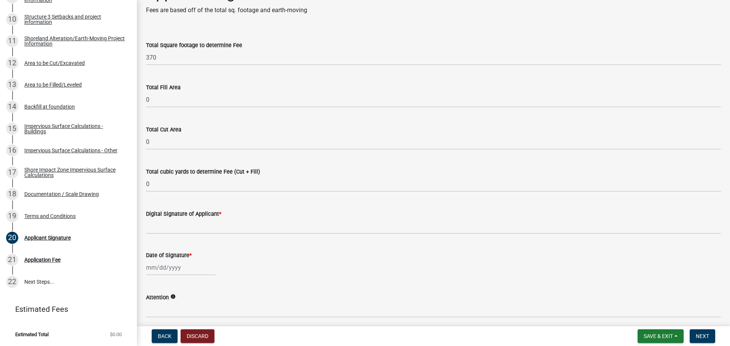
scroll to position [38, 0]
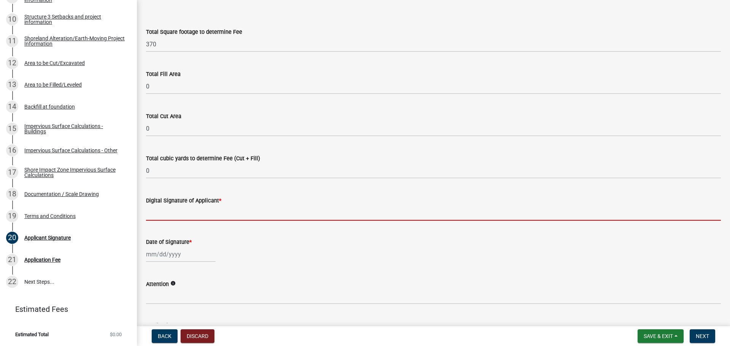
click at [167, 214] on input "Digital Signature of Applicant *" at bounding box center [433, 213] width 575 height 16
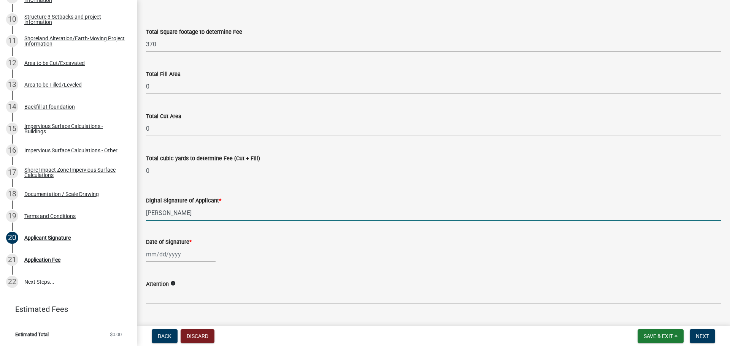
type input "[PERSON_NAME]"
select select "8"
select select "2025"
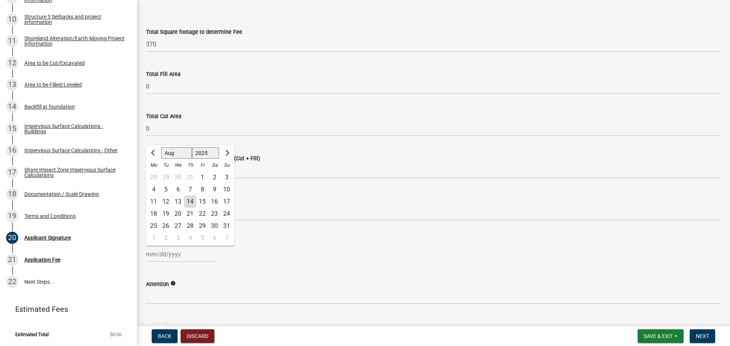
click at [195, 199] on div "14" at bounding box center [190, 202] width 12 height 12
type input "[DATE]"
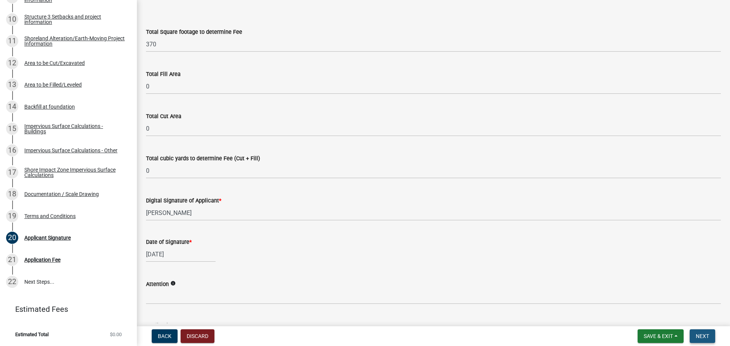
click at [703, 332] on button "Next" at bounding box center [702, 337] width 25 height 14
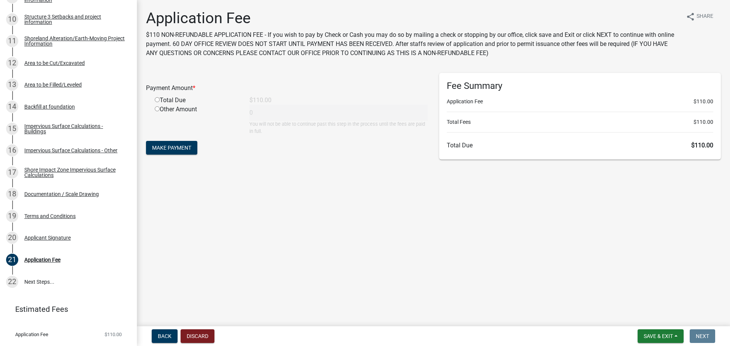
click at [158, 100] on input "radio" at bounding box center [157, 99] width 5 height 5
radio input "true"
type input "110"
click at [179, 150] on span "Make Payment" at bounding box center [171, 148] width 39 height 6
